Goal: Transaction & Acquisition: Purchase product/service

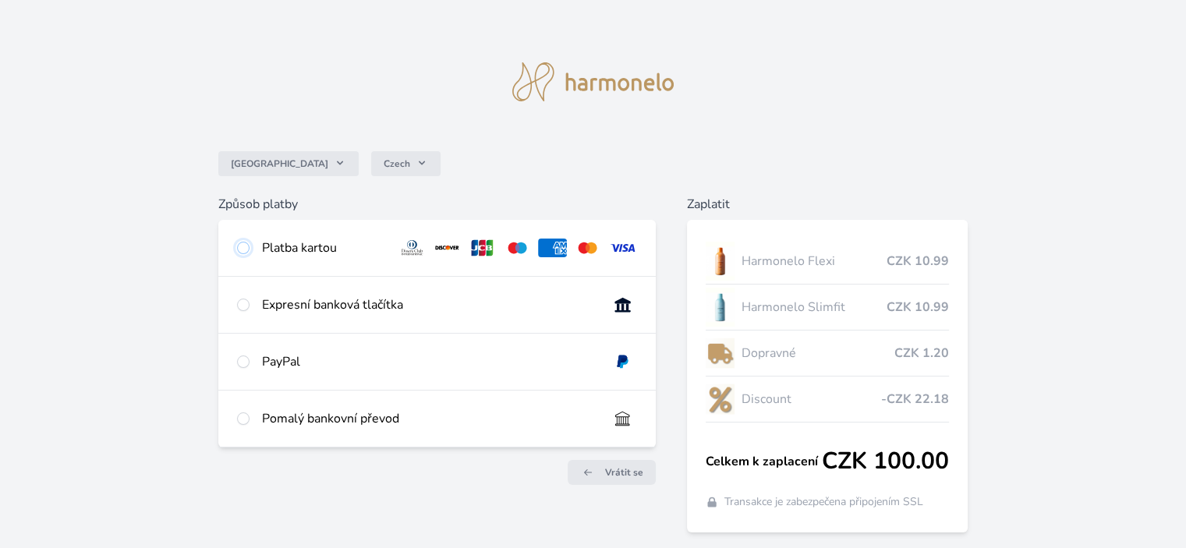
click at [243, 246] on input "radio" at bounding box center [243, 248] width 12 height 12
radio input "true"
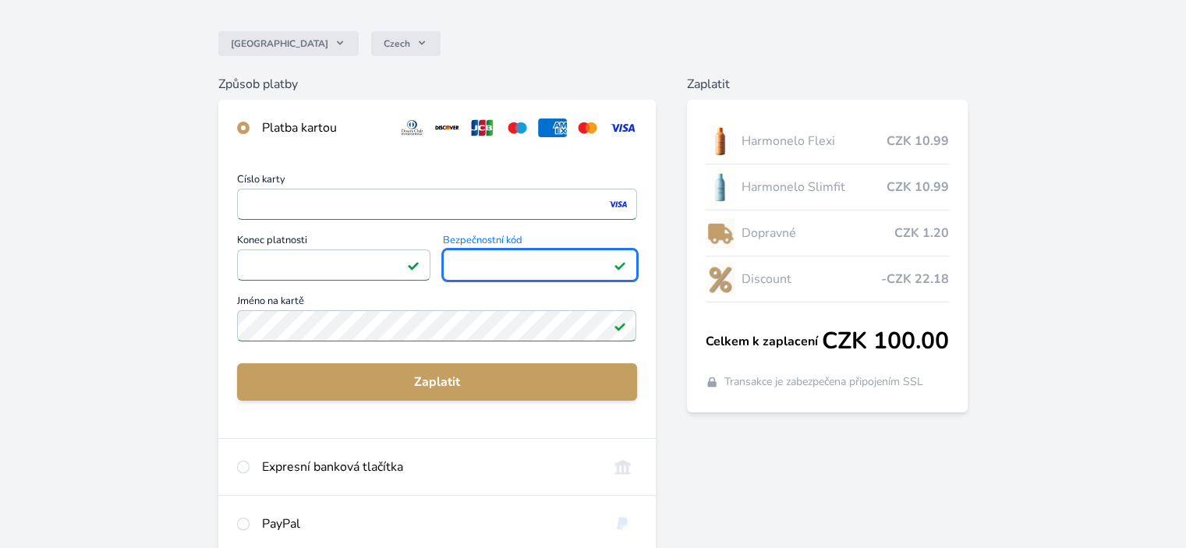
scroll to position [156, 0]
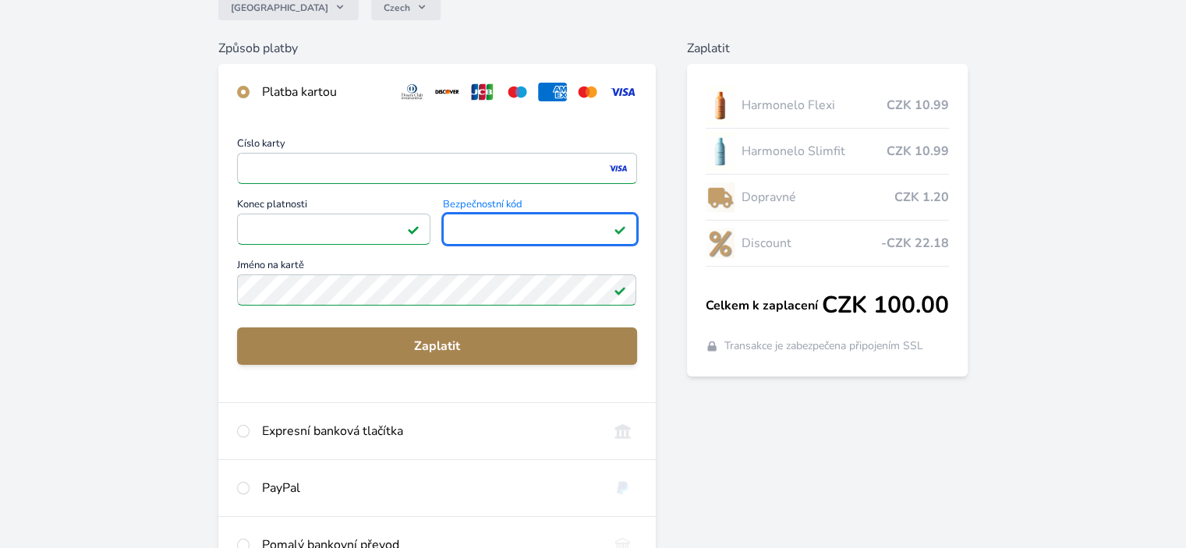
click at [459, 342] on span "Zaplatit" at bounding box center [437, 346] width 374 height 19
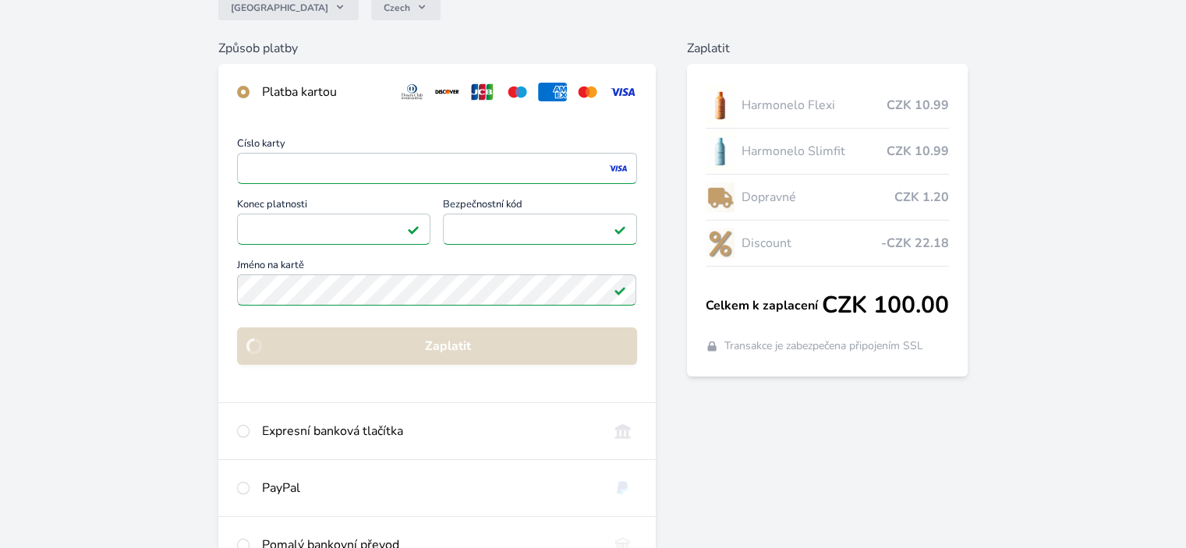
scroll to position [129, 0]
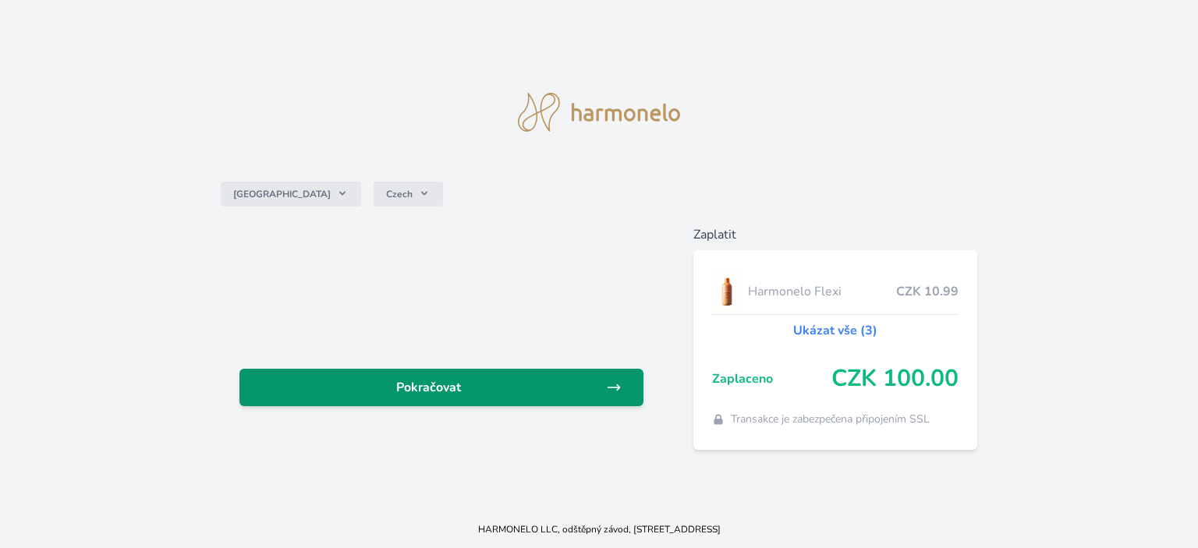
click at [435, 382] on span "Pokračovat" at bounding box center [429, 387] width 354 height 19
